Goal: Find specific page/section: Find specific page/section

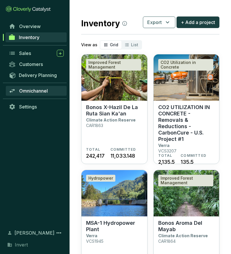
click at [38, 88] on span "Omnichannel" at bounding box center [33, 91] width 29 height 6
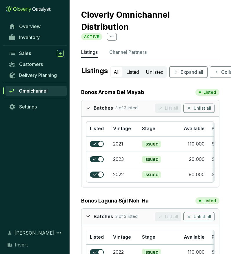
click at [128, 55] on p "Channel Partners" at bounding box center [127, 52] width 37 height 7
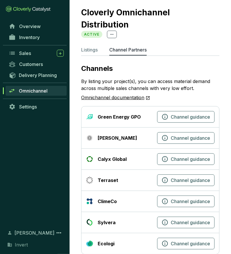
scroll to position [14, 0]
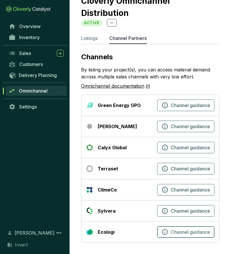
click at [182, 236] on button "Channel guidance" at bounding box center [185, 232] width 57 height 12
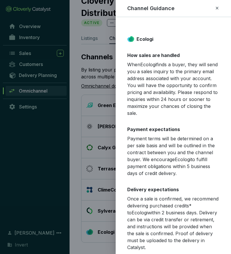
scroll to position [43, 0]
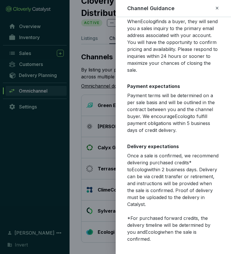
click at [97, 177] on div at bounding box center [115, 127] width 231 height 254
click at [218, 9] on icon at bounding box center [216, 8] width 5 height 7
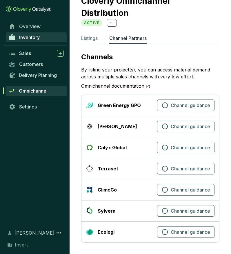
click at [30, 41] on link "Inventory" at bounding box center [36, 37] width 61 height 10
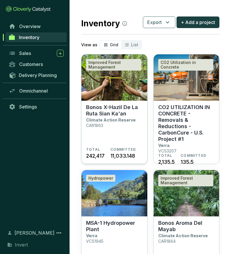
click at [119, 119] on p "Climate Action Reserve" at bounding box center [110, 119] width 49 height 5
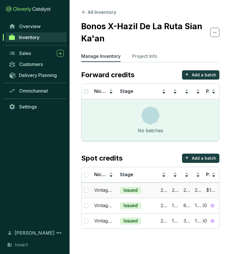
click at [157, 190] on td "2023" at bounding box center [162, 190] width 11 height 15
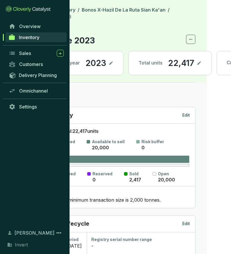
scroll to position [0, 104]
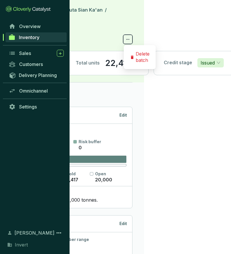
click at [132, 41] on span at bounding box center [127, 39] width 9 height 9
click at [124, 21] on header "All Inventory / Bonos X-Hazil De La Ruta Sian Ka'an / Vintage 2023 BATCH Vintag…" at bounding box center [55, 41] width 178 height 82
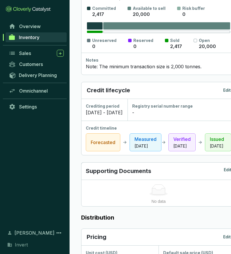
scroll to position [187, 0]
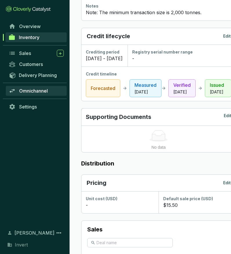
click at [43, 89] on span "Omnichannel" at bounding box center [33, 91] width 29 height 6
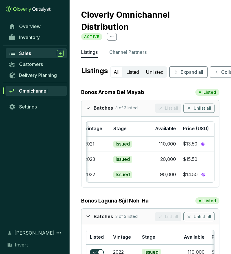
click at [26, 49] on link "Sales" at bounding box center [36, 53] width 61 height 10
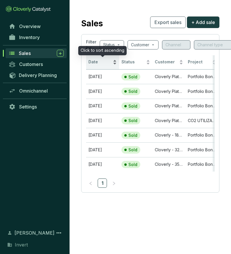
click at [104, 62] on span "Date" at bounding box center [99, 61] width 23 height 5
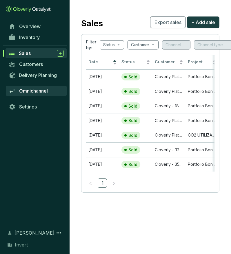
click at [35, 91] on span "Omnichannel" at bounding box center [33, 91] width 29 height 6
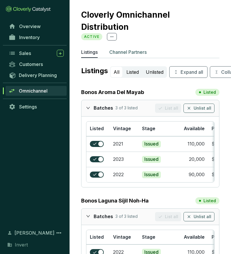
click at [126, 51] on p "Channel Partners" at bounding box center [127, 52] width 37 height 7
